Goal: Information Seeking & Learning: Learn about a topic

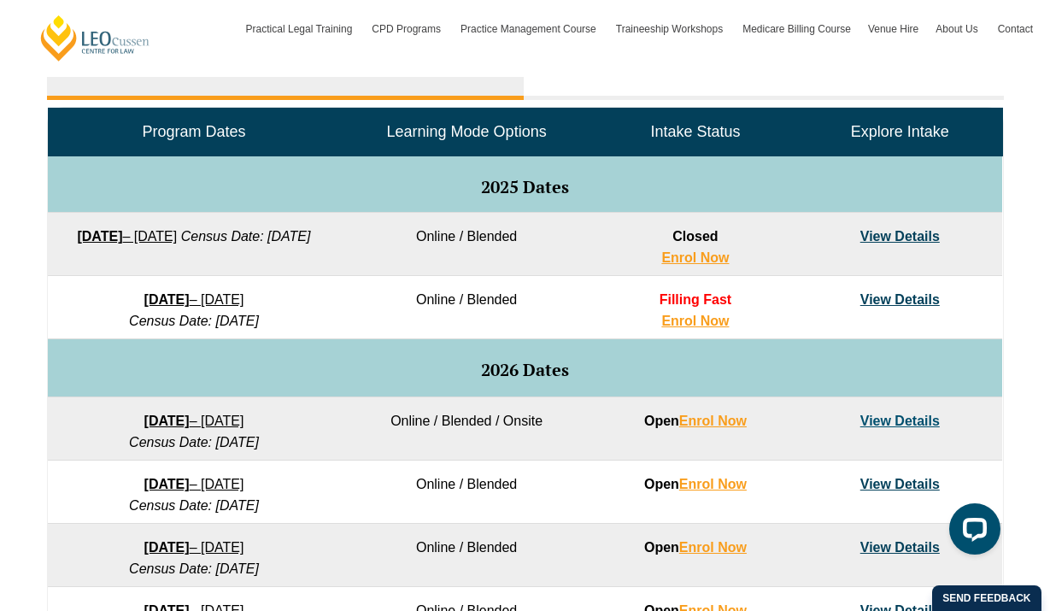
scroll to position [814, 0]
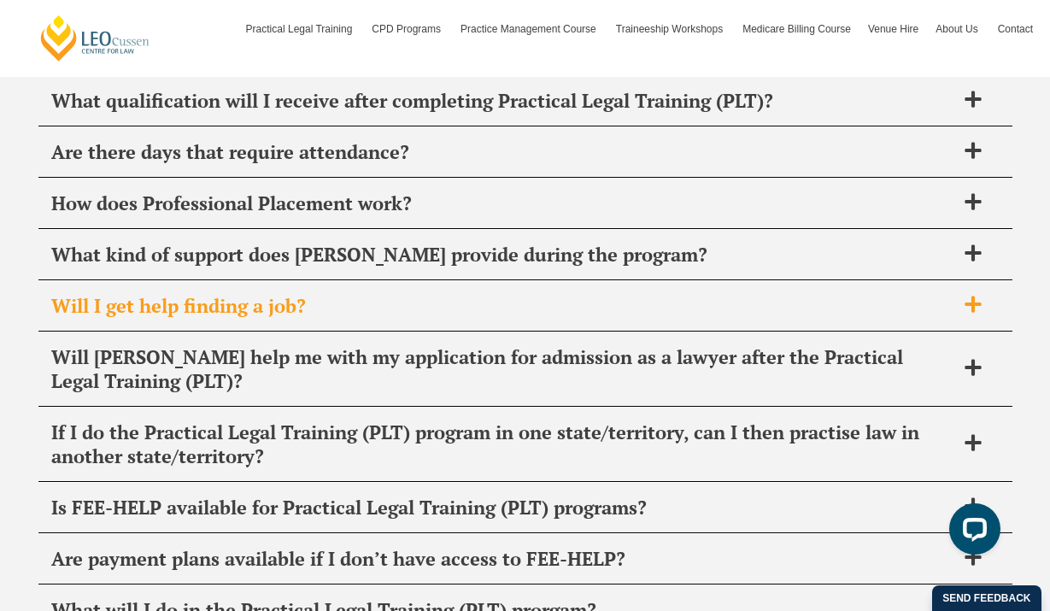
scroll to position [6842, 0]
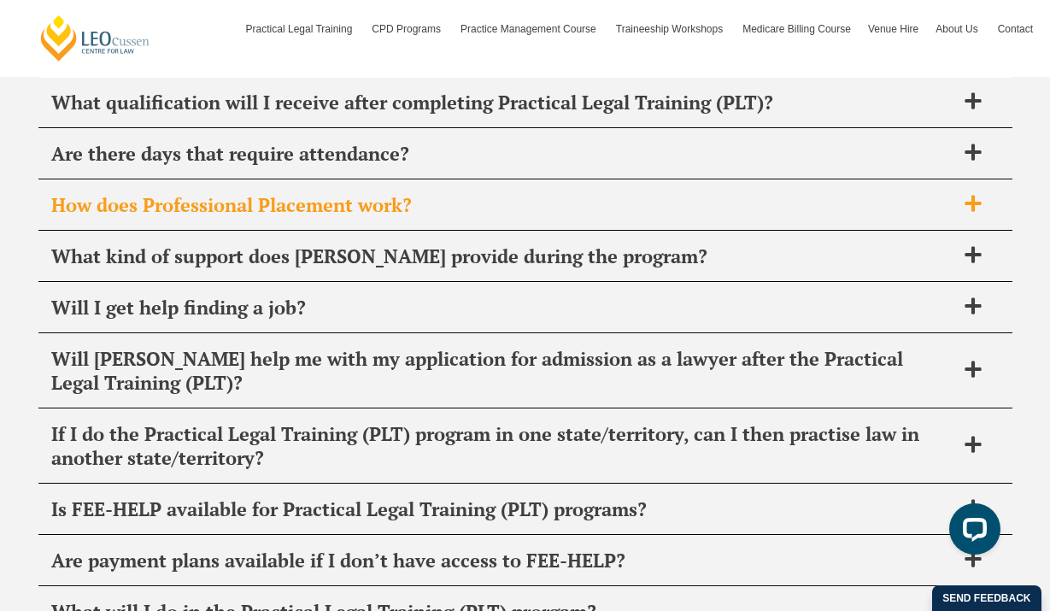
click at [97, 193] on span "How does Professional Placement work?" at bounding box center [503, 205] width 904 height 24
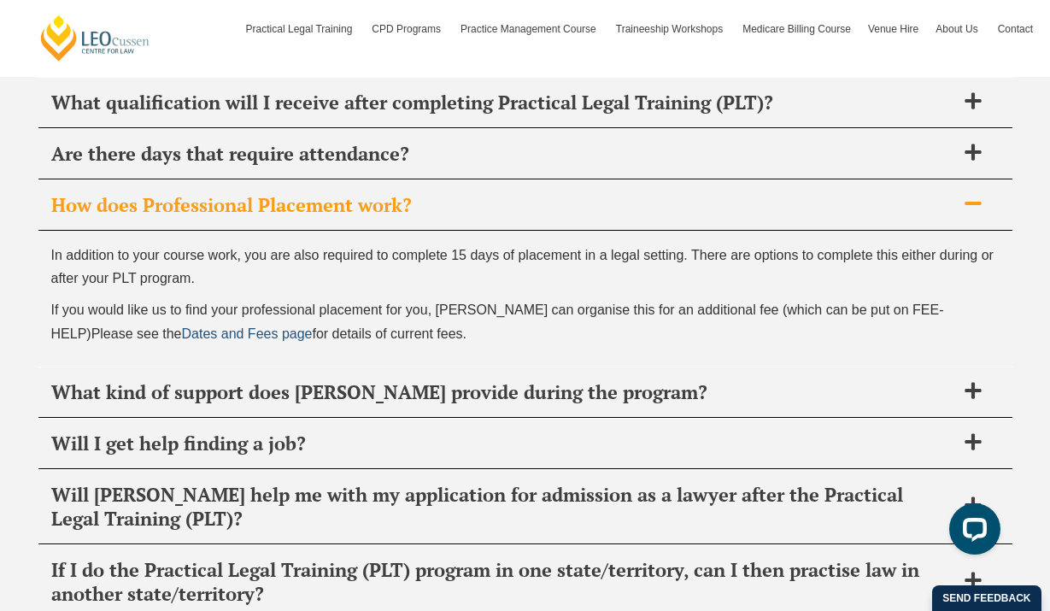
click at [183, 326] on span "Dates and Fees page" at bounding box center [246, 333] width 131 height 15
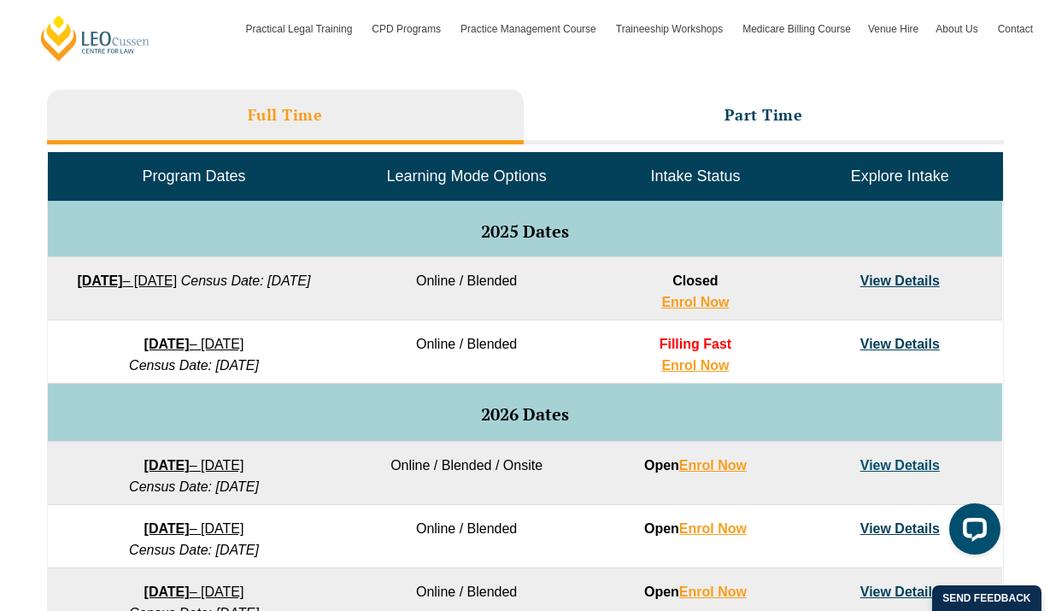
scroll to position [774, 0]
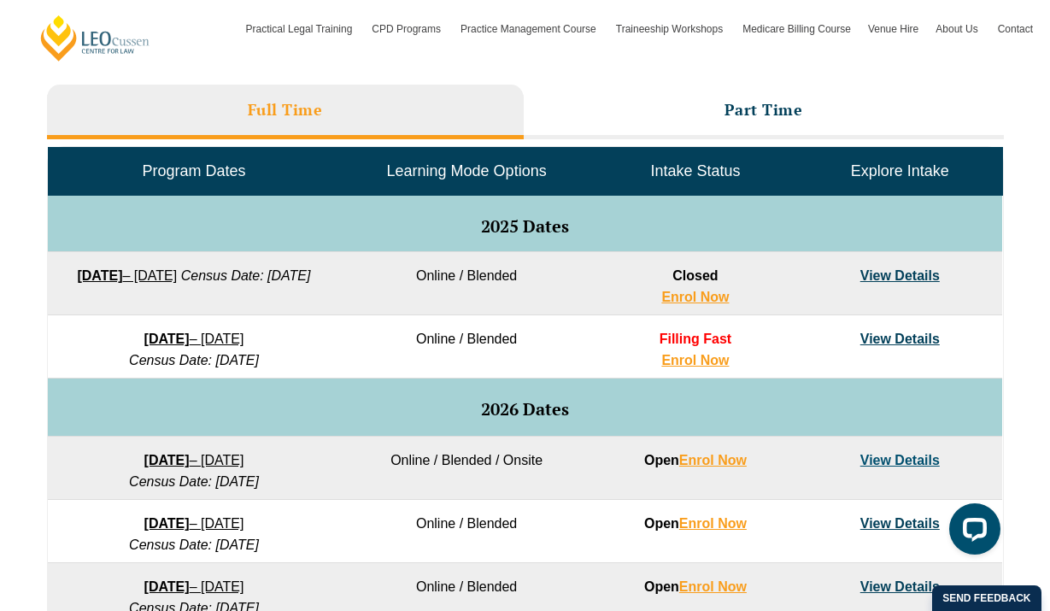
click at [882, 275] on link "View Details" at bounding box center [899, 275] width 79 height 15
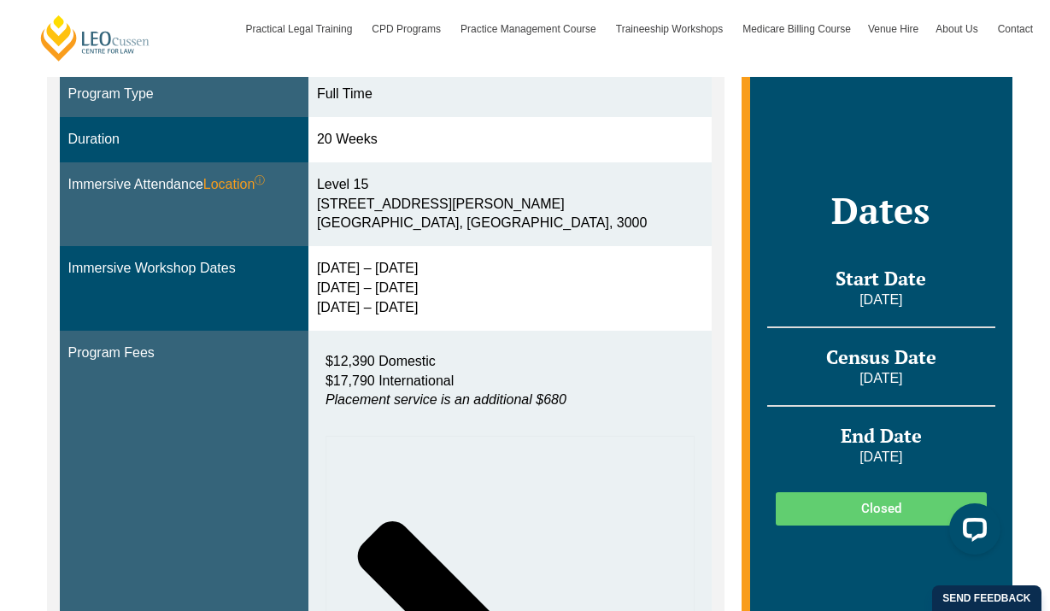
scroll to position [542, 0]
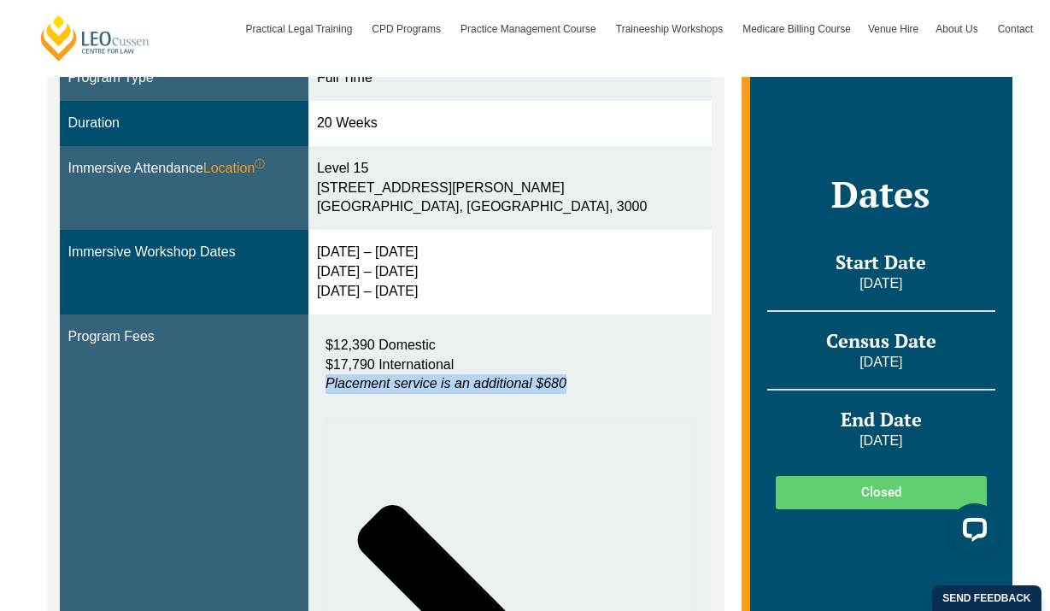
drag, startPoint x: 587, startPoint y: 385, endPoint x: 341, endPoint y: 387, distance: 246.0
click at [341, 387] on div "$12,390 Domestic $17,790 International Placement service is an additional $680" at bounding box center [510, 369] width 386 height 85
copy em "Placement service is an additional $680"
